Goal: Information Seeking & Learning: Find contact information

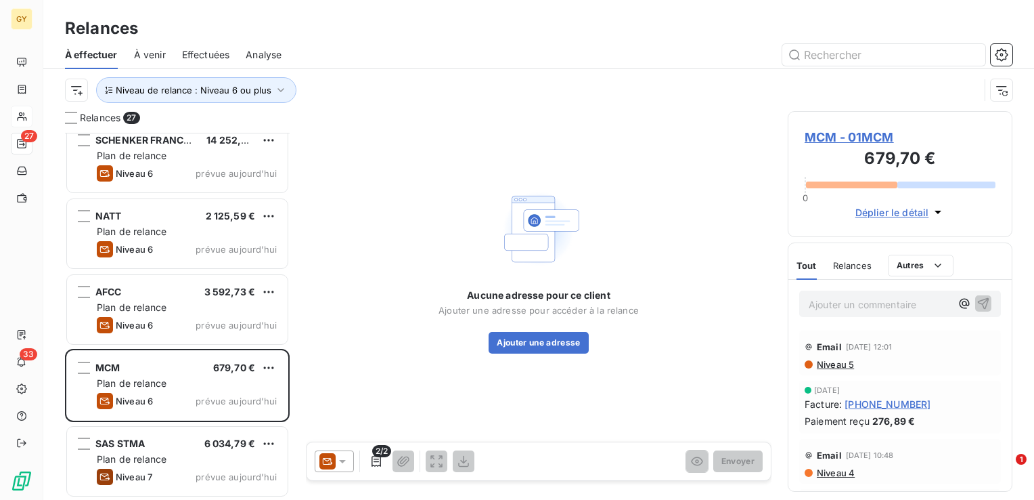
scroll to position [357, 214]
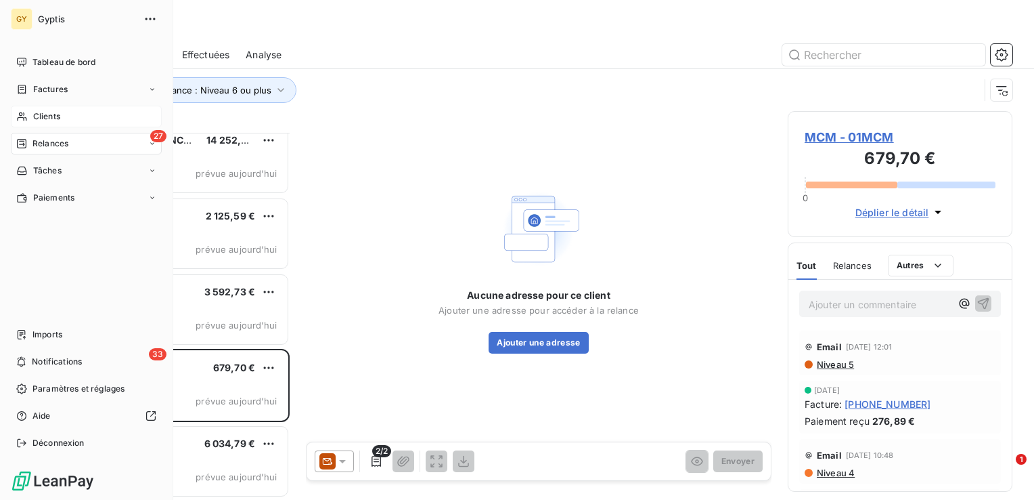
click at [47, 115] on span "Clients" at bounding box center [46, 116] width 27 height 12
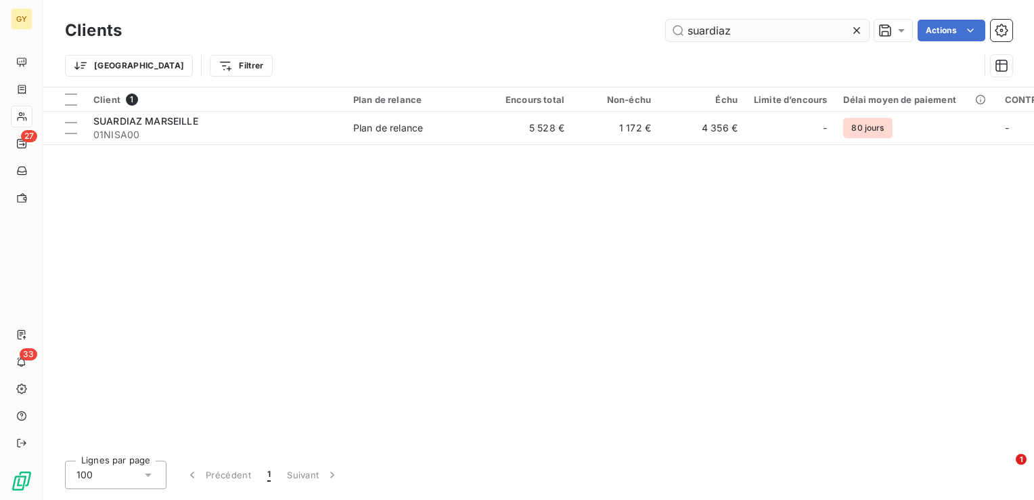
click at [810, 32] on input "suardiaz" at bounding box center [767, 31] width 203 height 22
drag, startPoint x: 739, startPoint y: 32, endPoint x: 611, endPoint y: 35, distance: 128.7
click at [611, 35] on div "suardiaz Actions" at bounding box center [575, 31] width 875 height 22
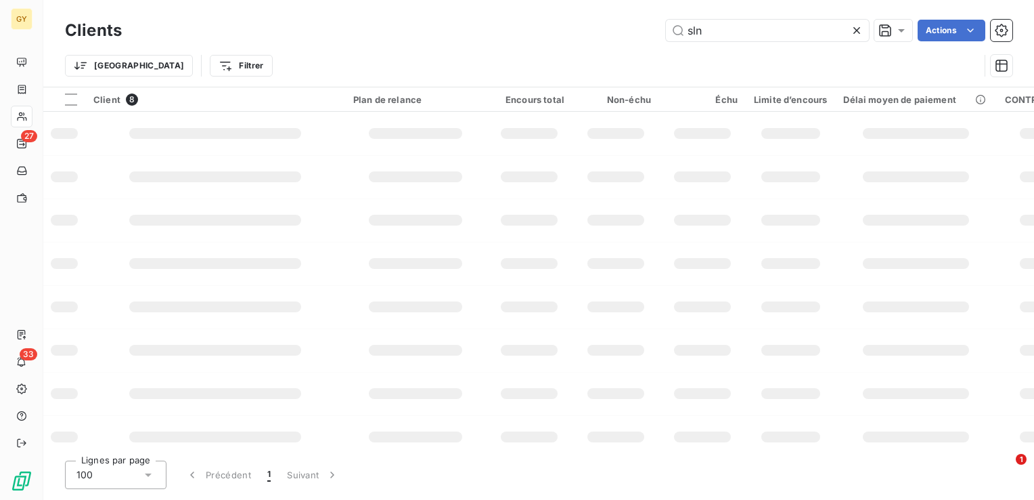
type input "sln"
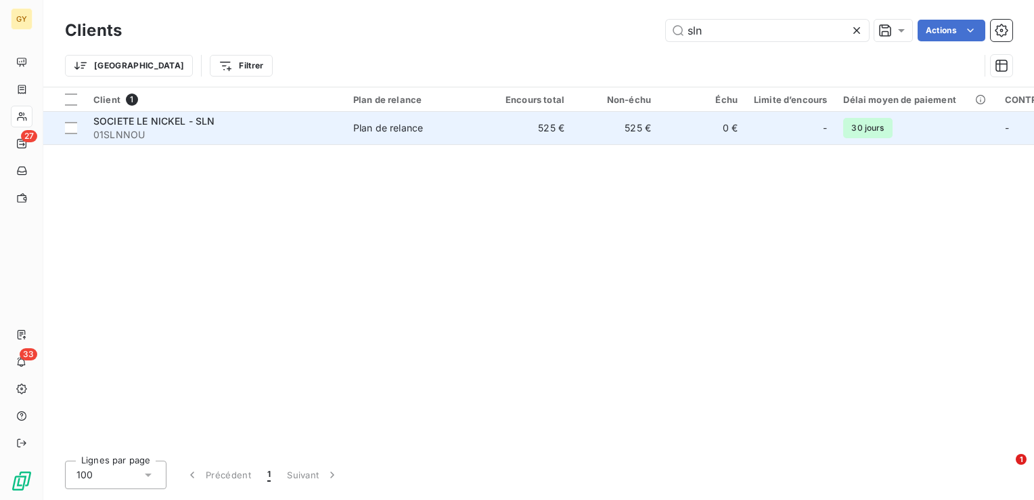
click at [618, 134] on td "525 €" at bounding box center [616, 128] width 87 height 32
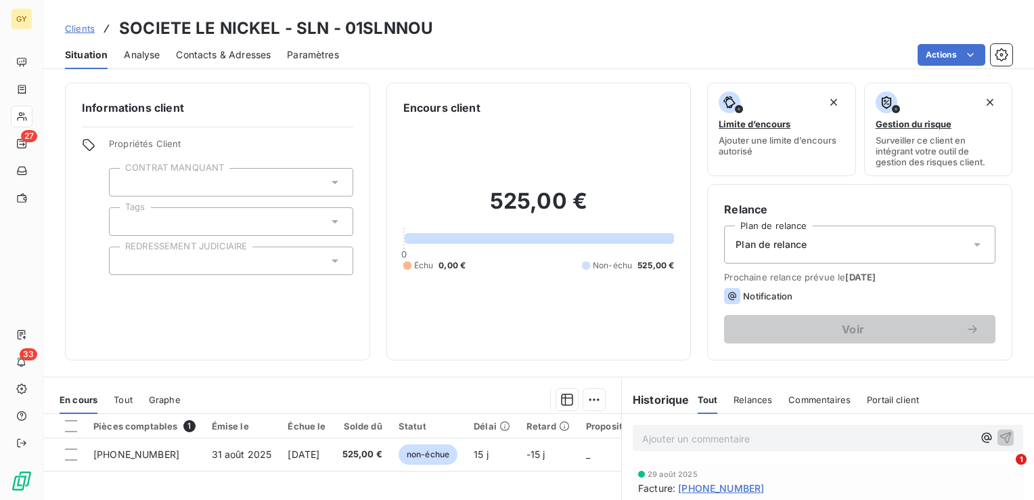
click at [246, 56] on span "Contacts & Adresses" at bounding box center [223, 55] width 95 height 14
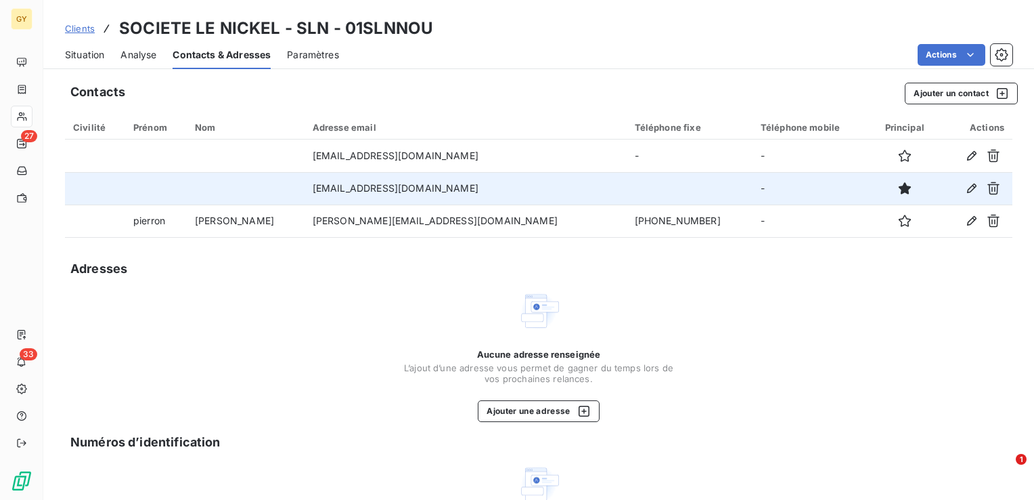
drag, startPoint x: 475, startPoint y: 188, endPoint x: 309, endPoint y: 186, distance: 166.5
click at [309, 186] on td "[EMAIL_ADDRESS][DOMAIN_NAME]" at bounding box center [466, 188] width 322 height 32
drag, startPoint x: 309, startPoint y: 186, endPoint x: 327, endPoint y: 187, distance: 18.3
copy td "[EMAIL_ADDRESS][DOMAIN_NAME]"
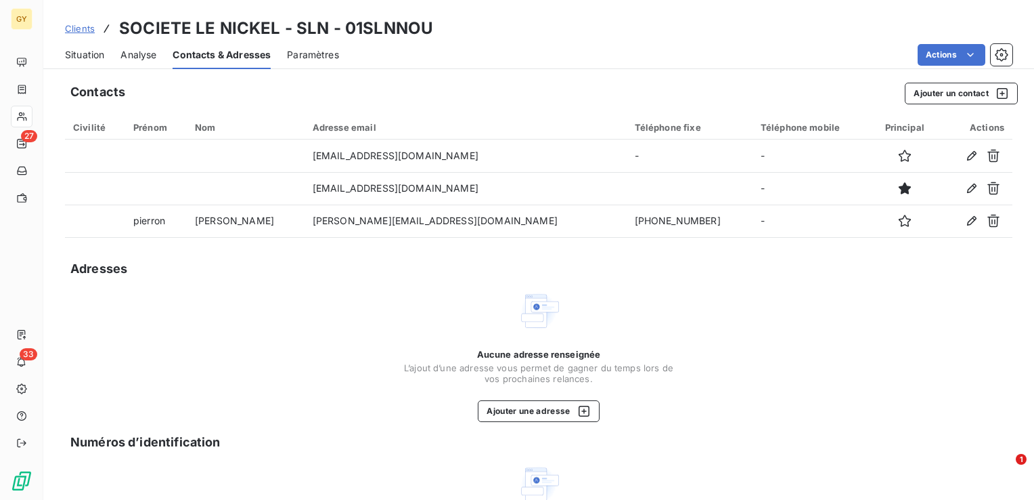
click at [915, 271] on div "Adresses" at bounding box center [539, 268] width 948 height 19
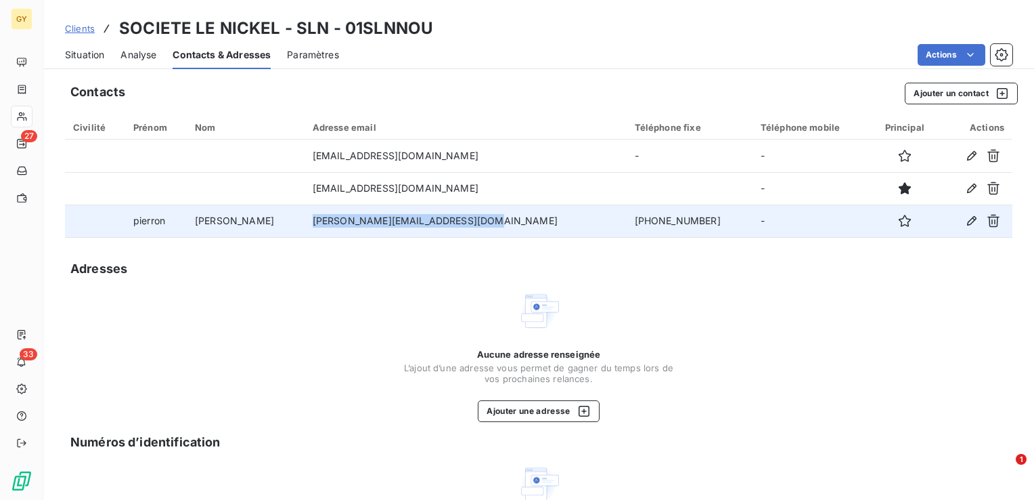
drag, startPoint x: 470, startPoint y: 222, endPoint x: 306, endPoint y: 225, distance: 163.9
click at [306, 225] on td "[PERSON_NAME][EMAIL_ADDRESS][DOMAIN_NAME]" at bounding box center [466, 220] width 322 height 32
drag, startPoint x: 306, startPoint y: 225, endPoint x: 335, endPoint y: 221, distance: 29.5
copy td "[PERSON_NAME][EMAIL_ADDRESS][DOMAIN_NAME]"
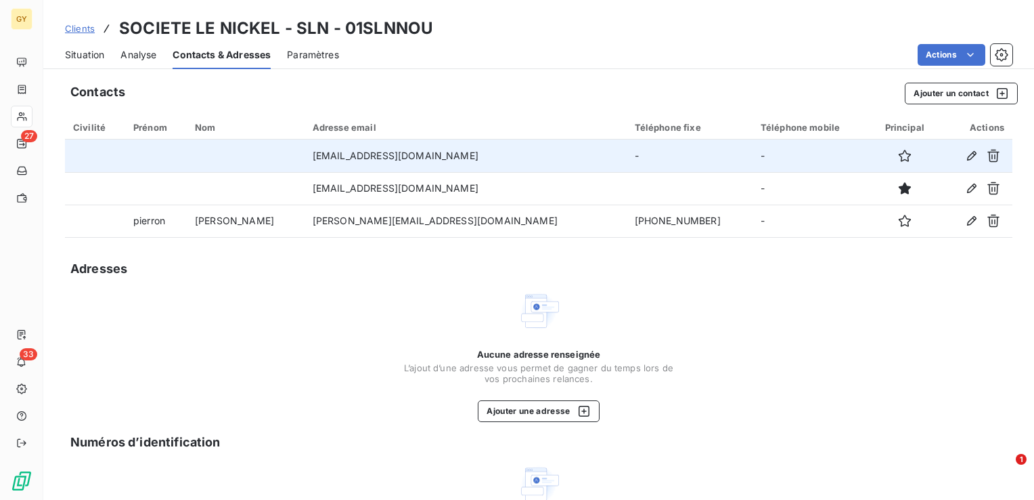
drag, startPoint x: 117, startPoint y: 169, endPoint x: 127, endPoint y: 168, distance: 10.2
click at [117, 169] on td at bounding box center [95, 155] width 60 height 32
drag, startPoint x: 449, startPoint y: 156, endPoint x: 309, endPoint y: 171, distance: 141.7
click at [309, 171] on td "[EMAIL_ADDRESS][DOMAIN_NAME]" at bounding box center [466, 155] width 322 height 32
copy td "[EMAIL_ADDRESS][DOMAIN_NAME]"
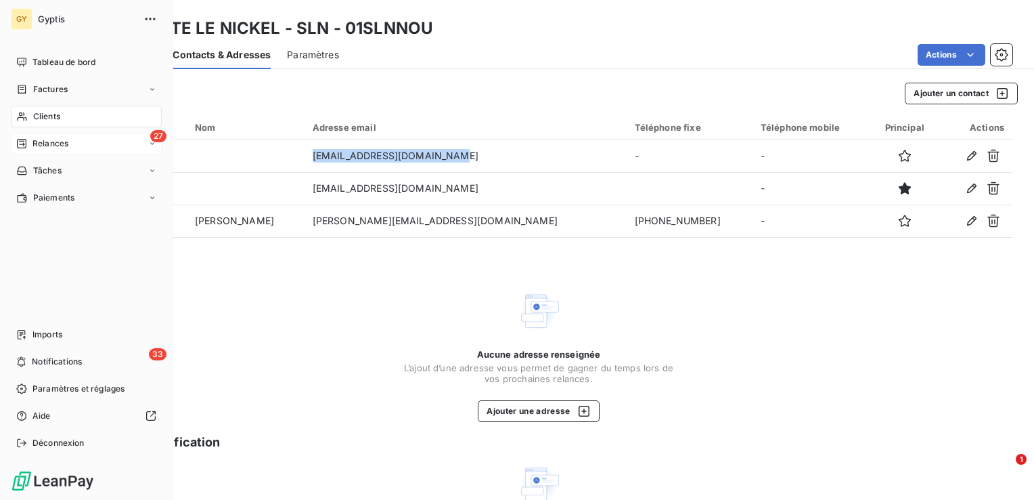
click at [32, 148] on span "Relances" at bounding box center [50, 143] width 36 height 12
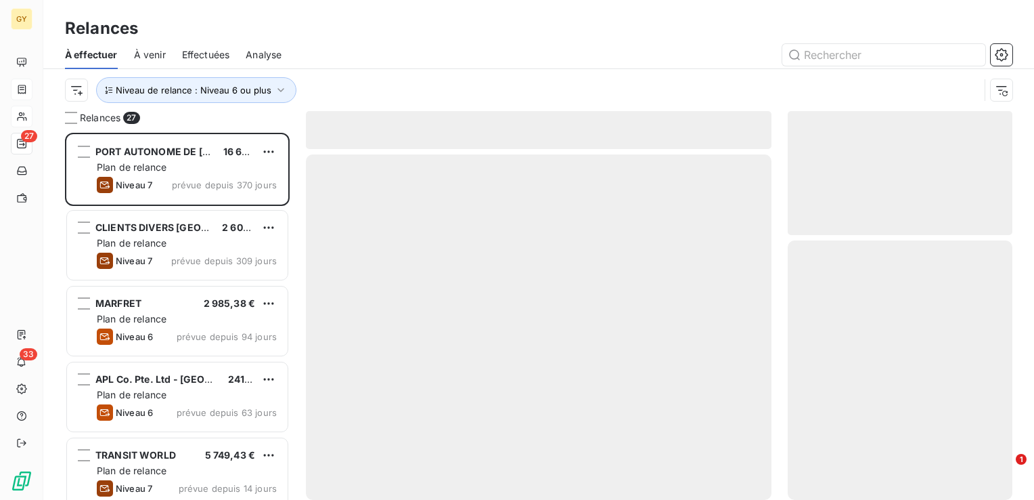
scroll to position [357, 214]
